Goal: Transaction & Acquisition: Purchase product/service

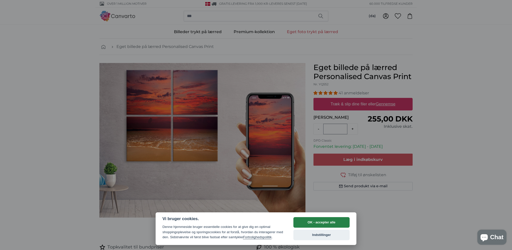
click at [325, 222] on button "OK - accepter alle" at bounding box center [321, 222] width 56 height 11
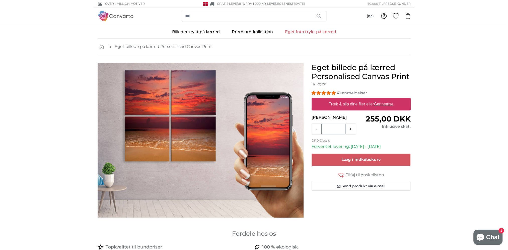
click at [379, 106] on u "Gennemse" at bounding box center [384, 104] width 20 height 4
click at [379, 99] on input "Træk & slip dine filer eller Gennemse" at bounding box center [361, 99] width 99 height 2
type input "**********"
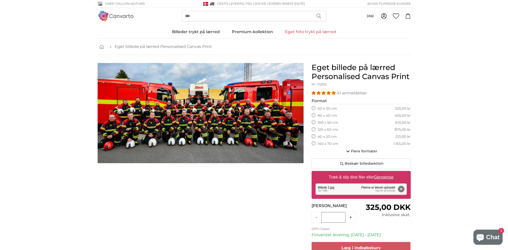
click at [311, 143] on div "Eget billede på lærred Personalised Canvas Print Nr. YQ552 41 anmeldelser Forma…" at bounding box center [361, 177] width 107 height 228
click at [349, 152] on icon "button" at bounding box center [348, 151] width 6 height 6
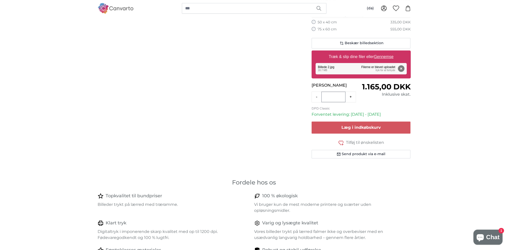
scroll to position [377, 0]
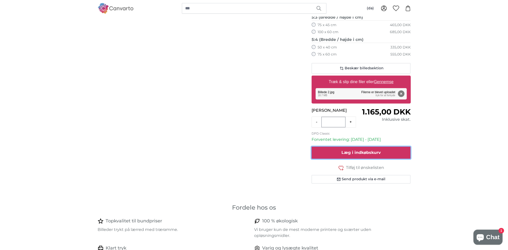
click at [359, 151] on span "Læg i indkøbskurv" at bounding box center [361, 152] width 39 height 5
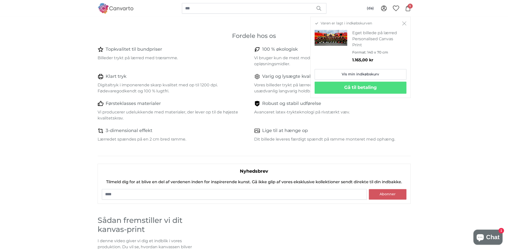
scroll to position [653, 0]
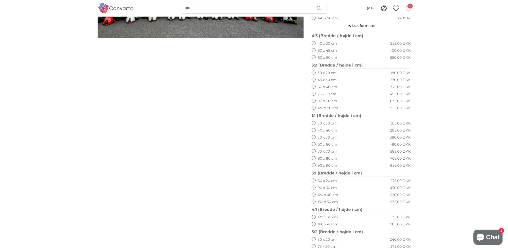
scroll to position [0, 0]
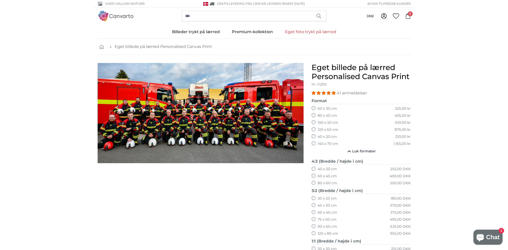
click at [409, 17] on icon at bounding box center [408, 16] width 6 height 6
